Goal: Submit feedback/report problem

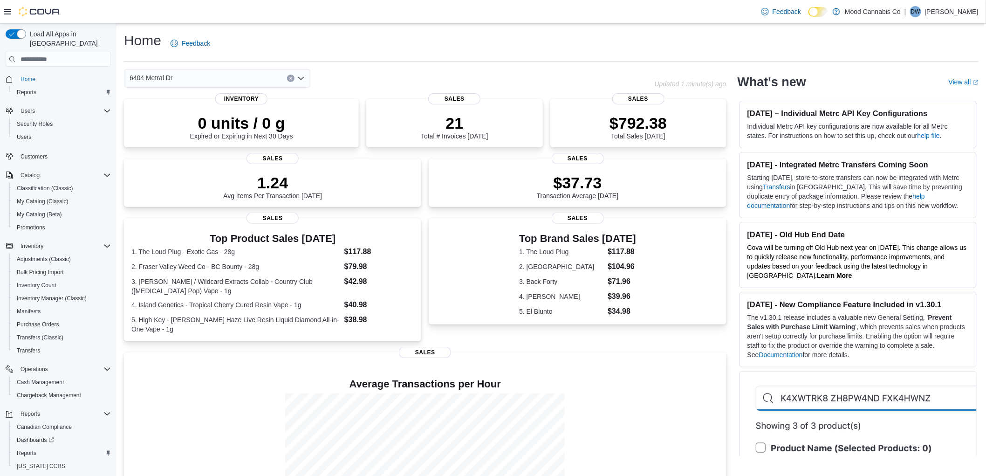
click at [286, 78] on div "6404 Metral Dr" at bounding box center [217, 78] width 186 height 19
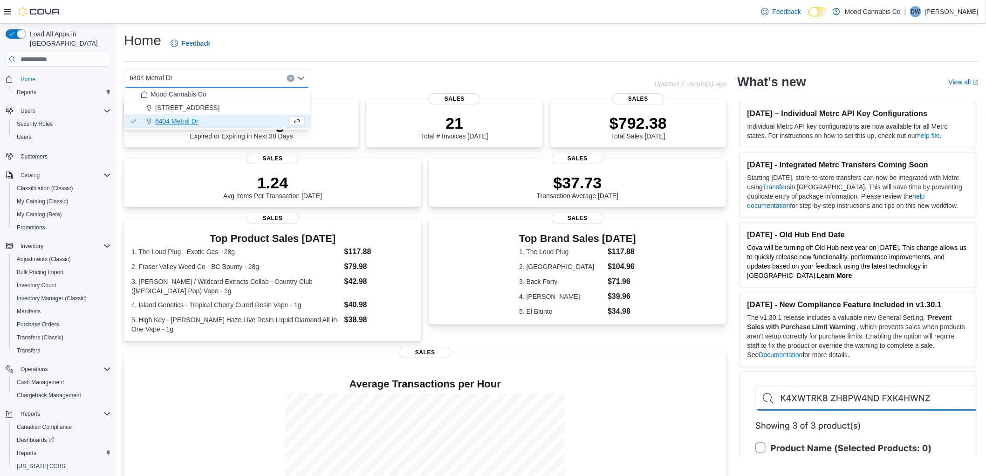
click at [288, 78] on button "Clear input" at bounding box center [290, 78] width 7 height 7
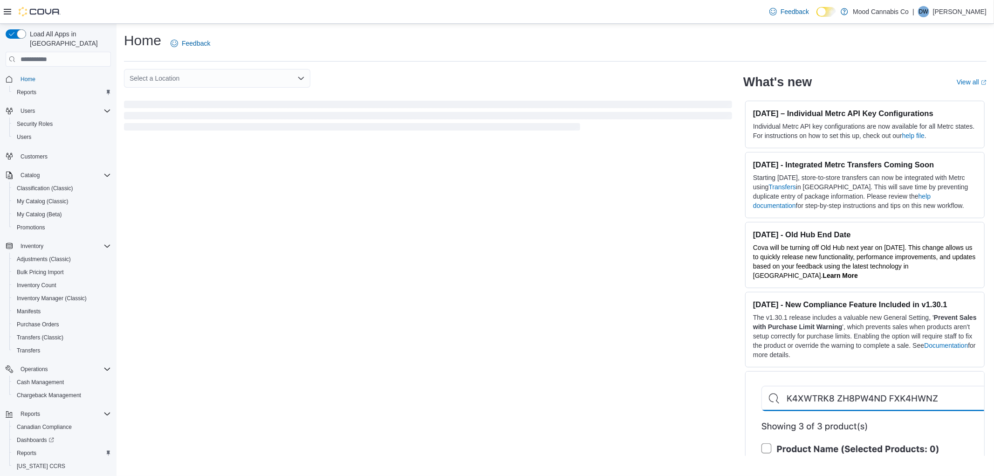
drag, startPoint x: 287, startPoint y: 78, endPoint x: 385, endPoint y: 52, distance: 102.1
click at [385, 52] on div "Home Feedback" at bounding box center [555, 43] width 863 height 24
